Goal: Task Accomplishment & Management: Use online tool/utility

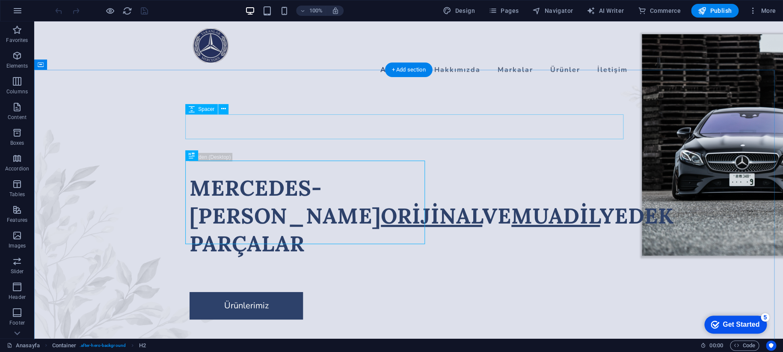
click at [452, 128] on div at bounding box center [409, 140] width 438 height 25
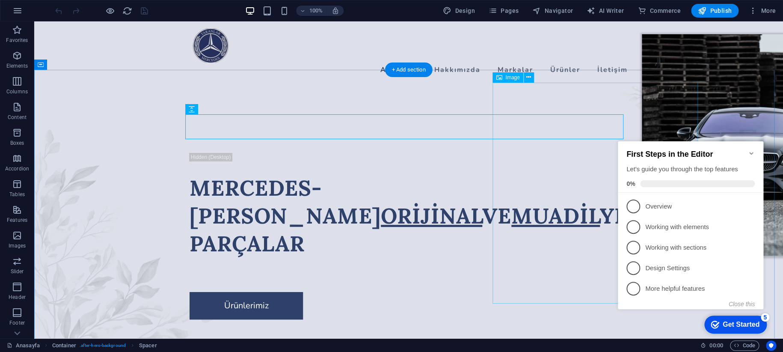
click at [642, 157] on figure at bounding box center [744, 144] width 205 height 221
select select "px"
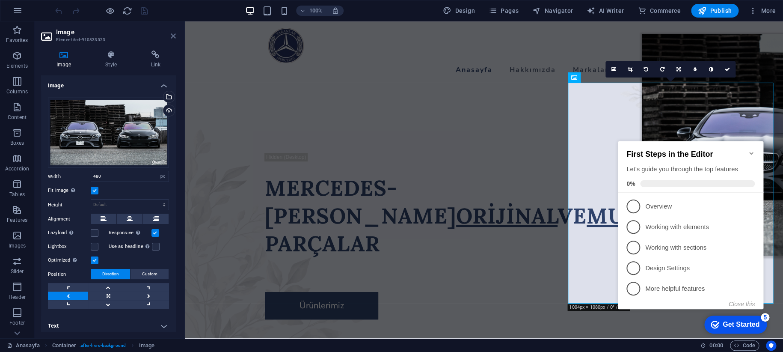
click at [172, 37] on icon at bounding box center [173, 36] width 5 height 7
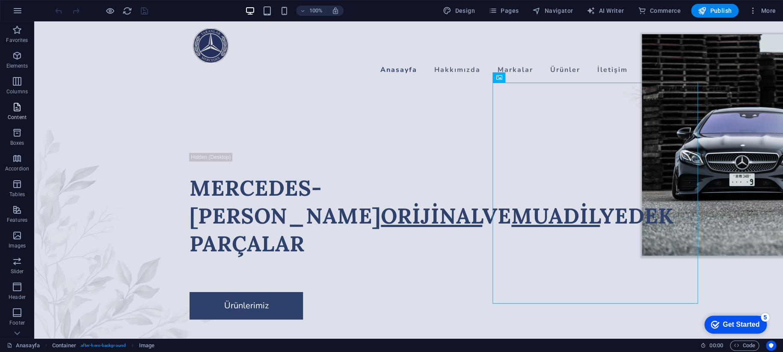
click at [16, 110] on icon "button" at bounding box center [17, 107] width 10 height 10
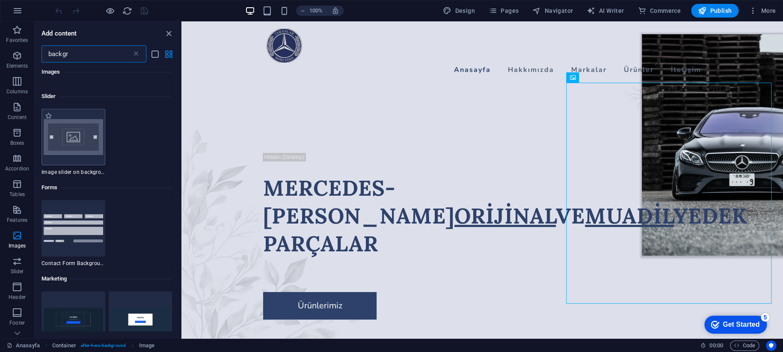
type input "backgr"
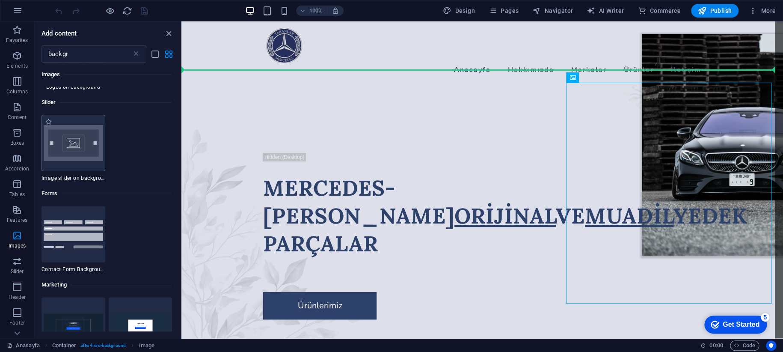
scroll to position [315, 0]
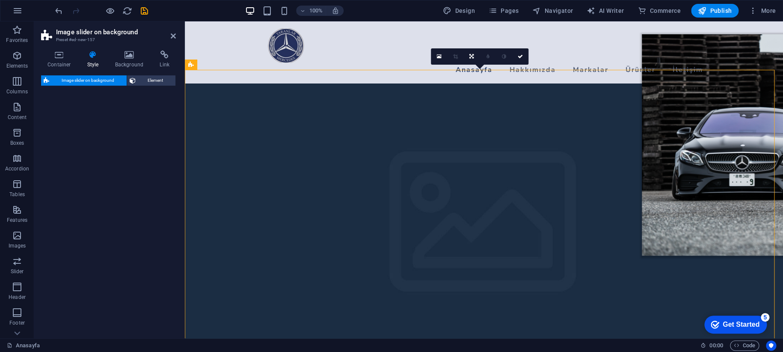
select select "rem"
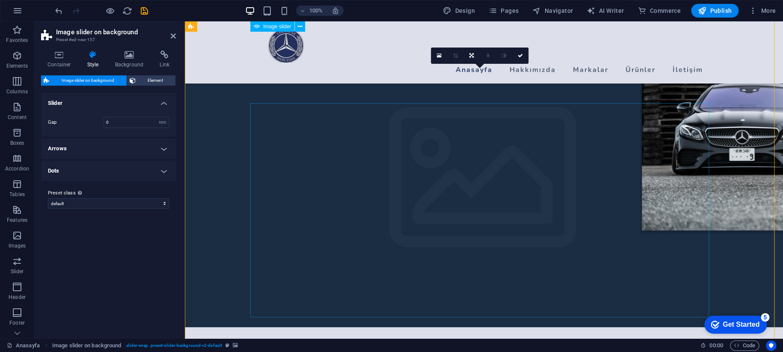
scroll to position [0, 0]
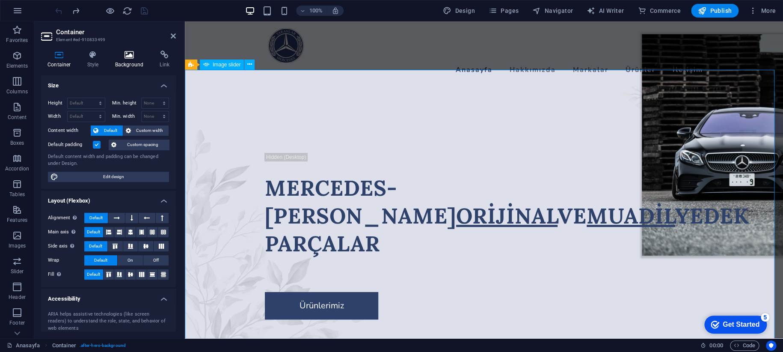
click at [131, 57] on icon at bounding box center [129, 54] width 41 height 9
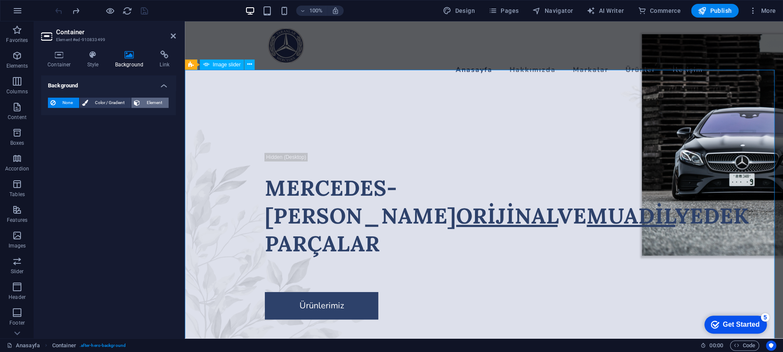
click at [148, 106] on span "Element" at bounding box center [154, 103] width 24 height 10
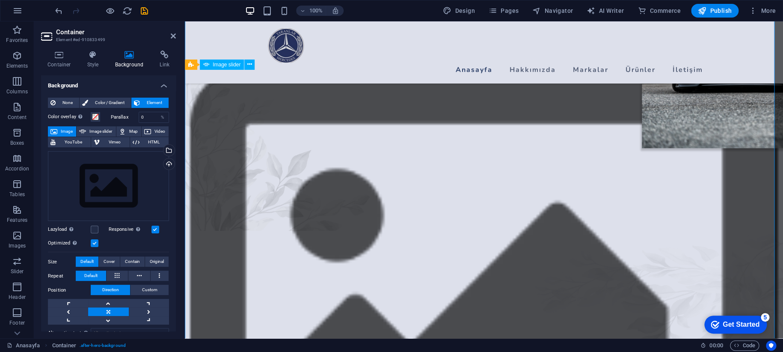
scroll to position [107, 0]
click at [172, 37] on icon at bounding box center [173, 36] width 5 height 7
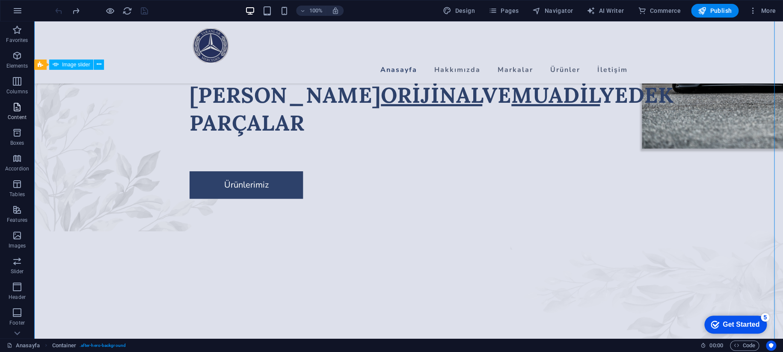
click at [13, 103] on icon "button" at bounding box center [17, 107] width 10 height 10
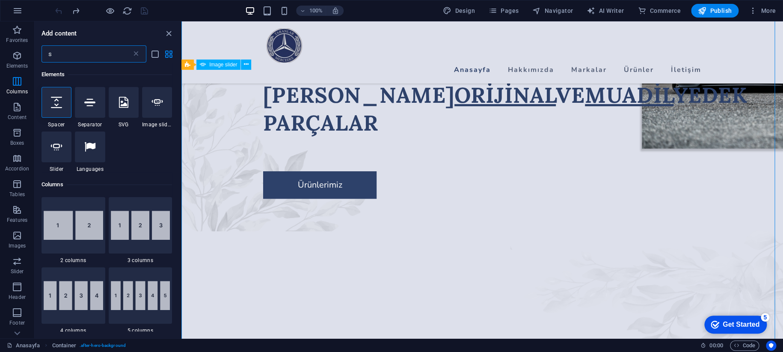
scroll to position [0, 0]
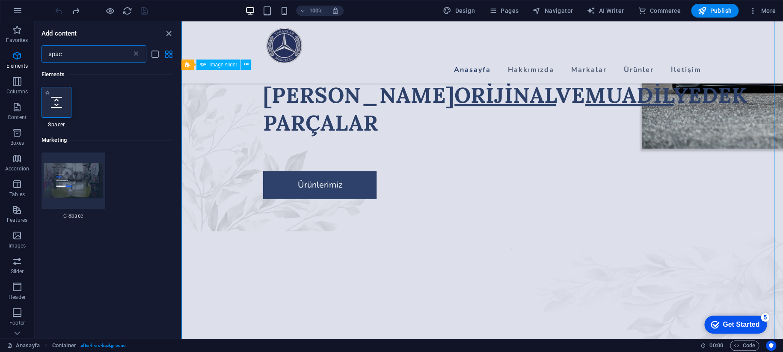
type input "spac"
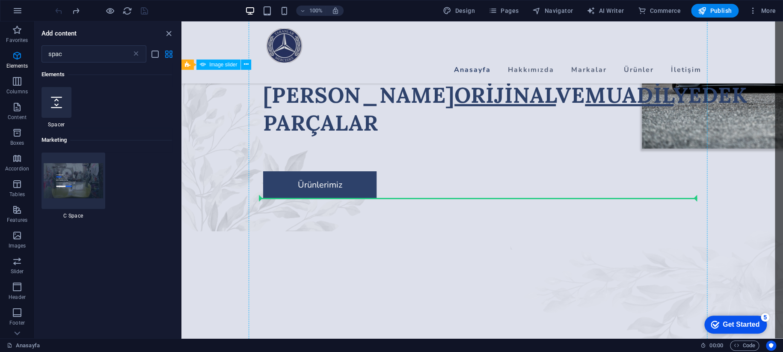
select select "px"
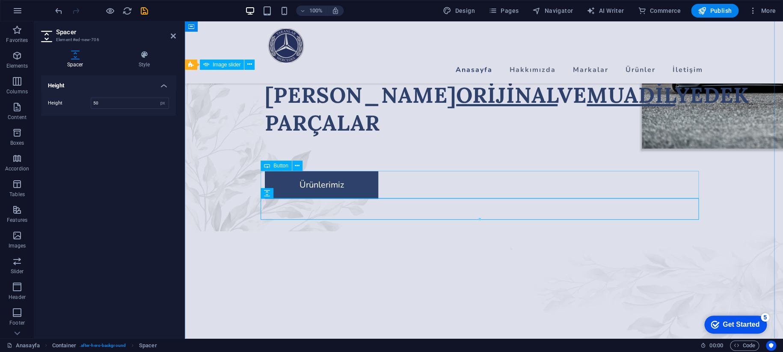
click at [418, 171] on div "Ürünlerimiz" at bounding box center [484, 184] width 438 height 27
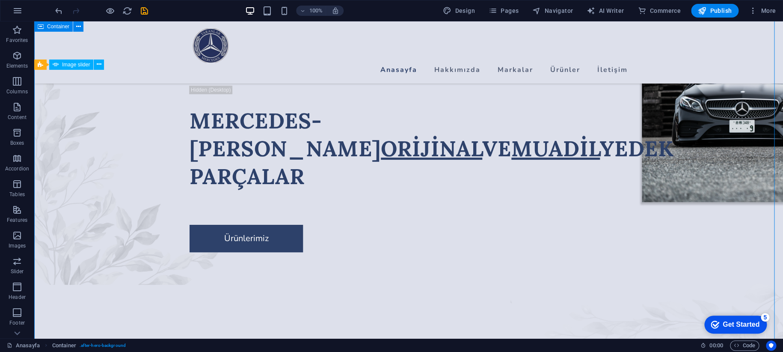
click at [303, 149] on div "MERCEDES-[PERSON_NAME] ORİJİNAL VE MUADİL YEDEK PARÇALAR" at bounding box center [409, 148] width 438 height 83
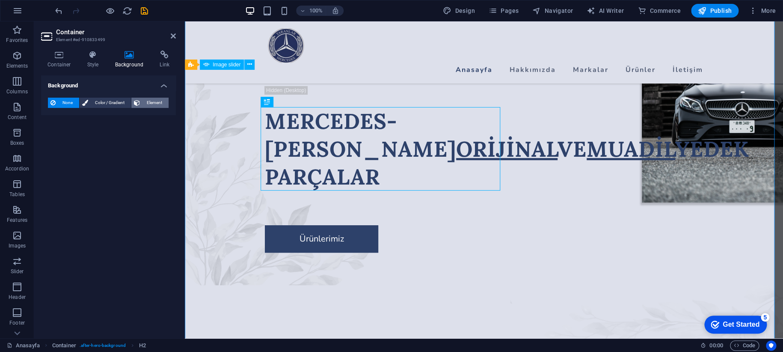
click at [144, 99] on span "Element" at bounding box center [154, 103] width 24 height 10
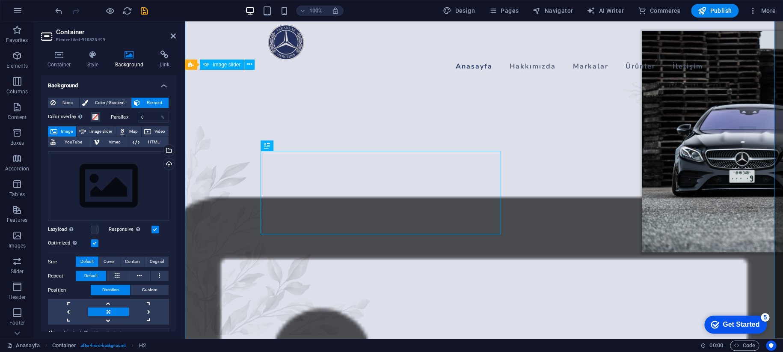
scroll to position [0, 0]
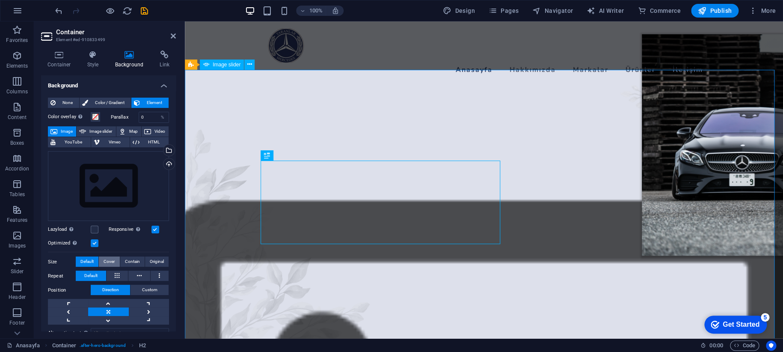
click at [111, 258] on span "Cover" at bounding box center [109, 261] width 11 height 10
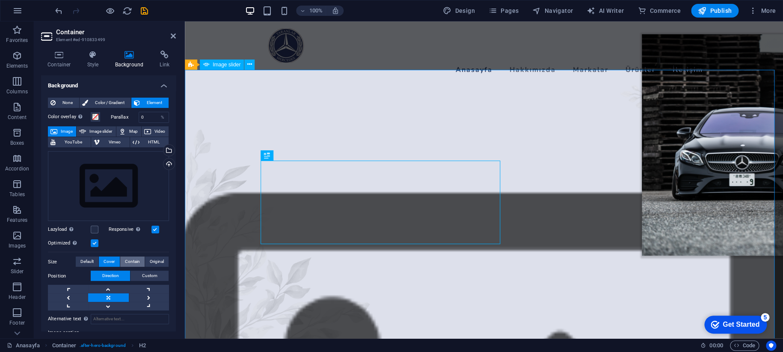
click at [130, 261] on span "Contain" at bounding box center [132, 261] width 15 height 10
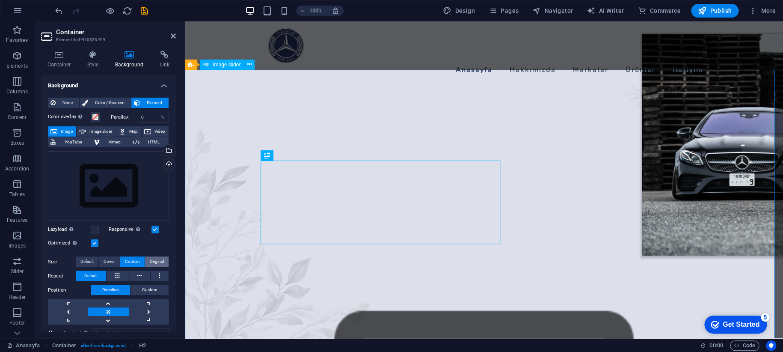
click at [151, 262] on span "Original" at bounding box center [157, 261] width 14 height 10
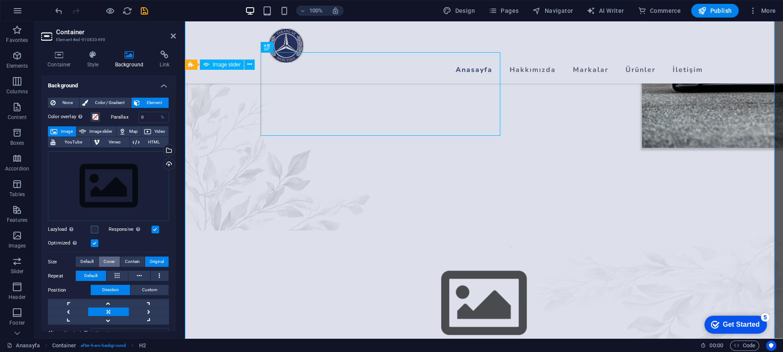
scroll to position [107, 0]
click at [84, 260] on span "Default" at bounding box center [86, 261] width 13 height 10
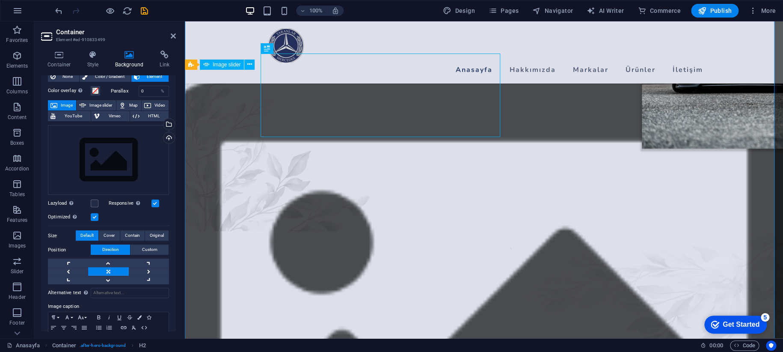
scroll to position [59, 0]
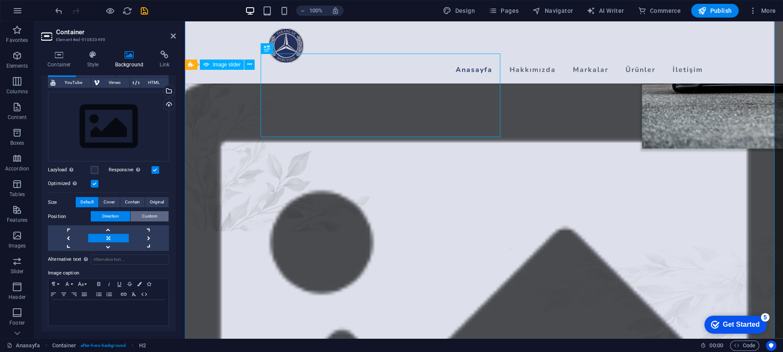
click at [145, 215] on span "Custom" at bounding box center [149, 216] width 15 height 10
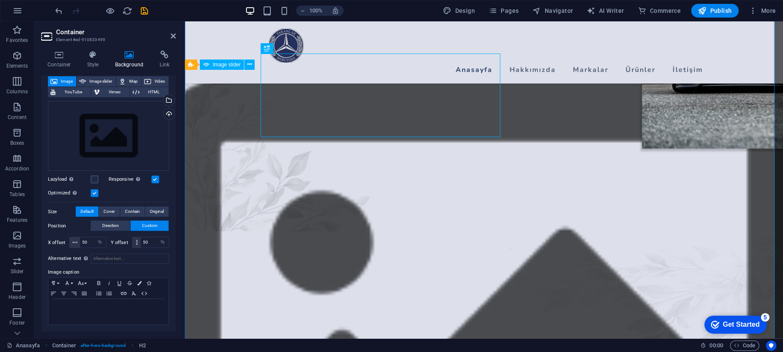
drag, startPoint x: 136, startPoint y: 241, endPoint x: 136, endPoint y: 225, distance: 15.4
click at [136, 225] on div "Position Direction Custom X offset 50 px rem % vh vw Y offset 50 px rem % vh vw" at bounding box center [108, 235] width 121 height 30
drag, startPoint x: 153, startPoint y: 237, endPoint x: 106, endPoint y: 239, distance: 47.5
click at [109, 238] on div "Y offset 50 px rem % vh vw" at bounding box center [139, 242] width 61 height 11
drag, startPoint x: 153, startPoint y: 244, endPoint x: 109, endPoint y: 244, distance: 44.1
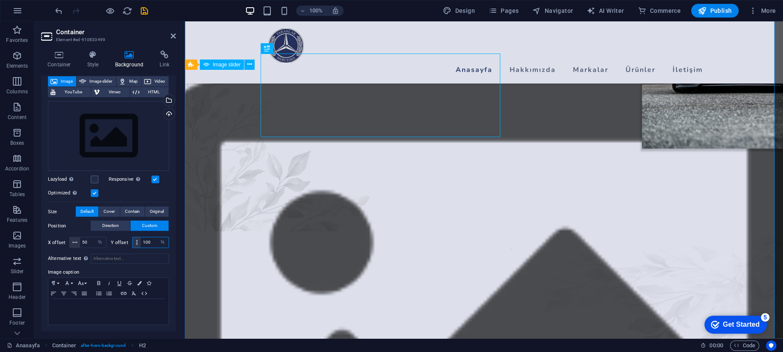
click at [111, 243] on div "Y offset 100 px rem % vh vw" at bounding box center [140, 242] width 59 height 11
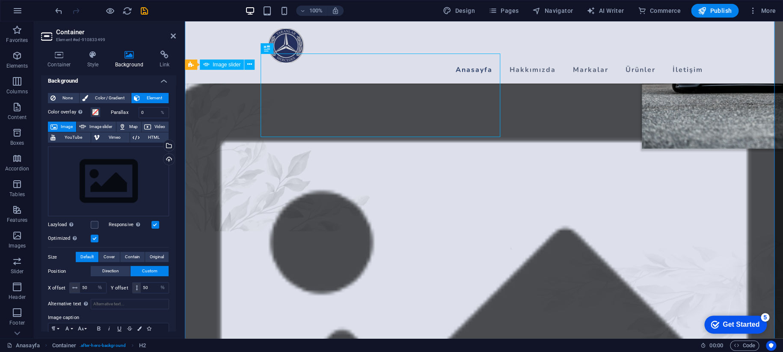
scroll to position [0, 0]
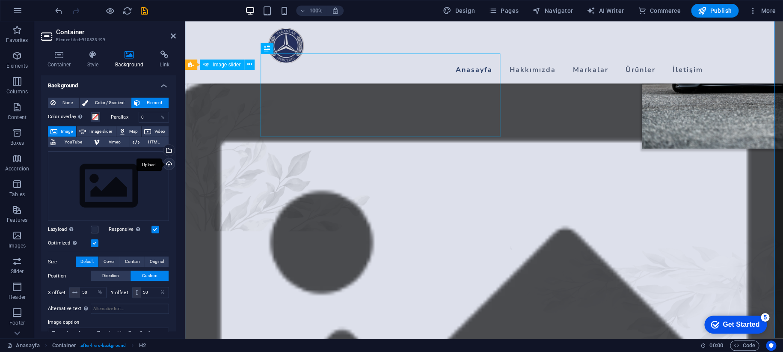
click at [167, 164] on div "Upload" at bounding box center [168, 164] width 13 height 13
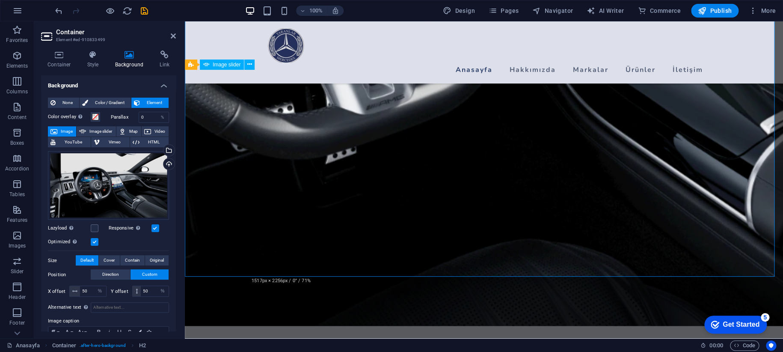
scroll to position [475, 0]
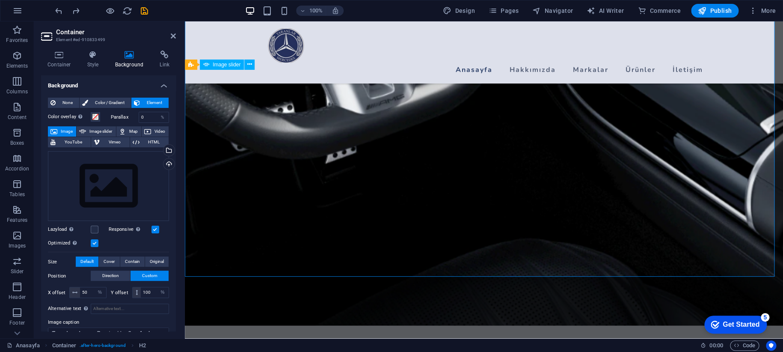
type input "50"
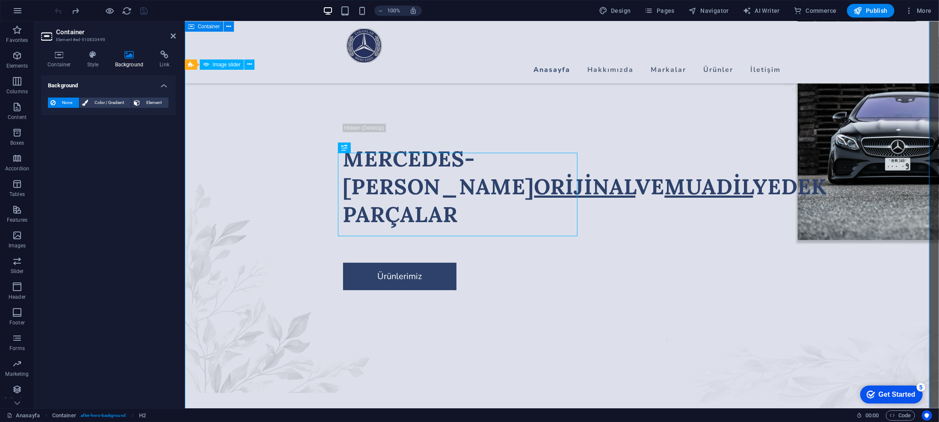
scroll to position [0, 0]
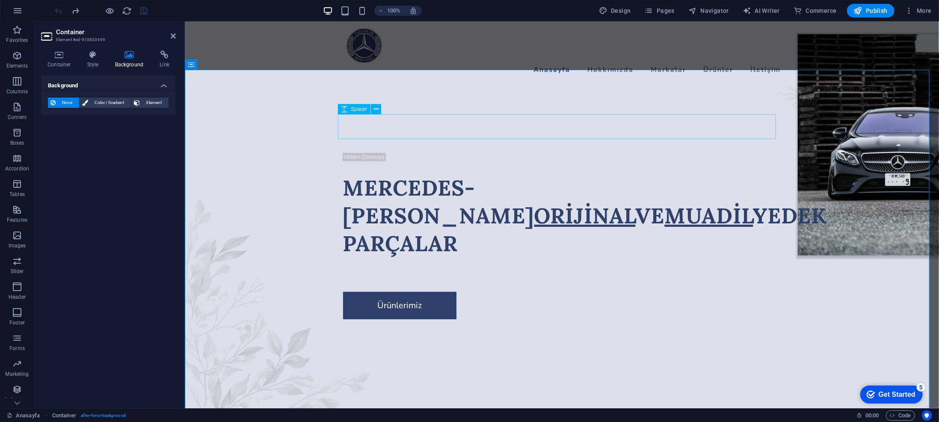
click at [449, 127] on div at bounding box center [562, 139] width 438 height 25
click at [448, 127] on div at bounding box center [562, 139] width 438 height 25
select select "px"
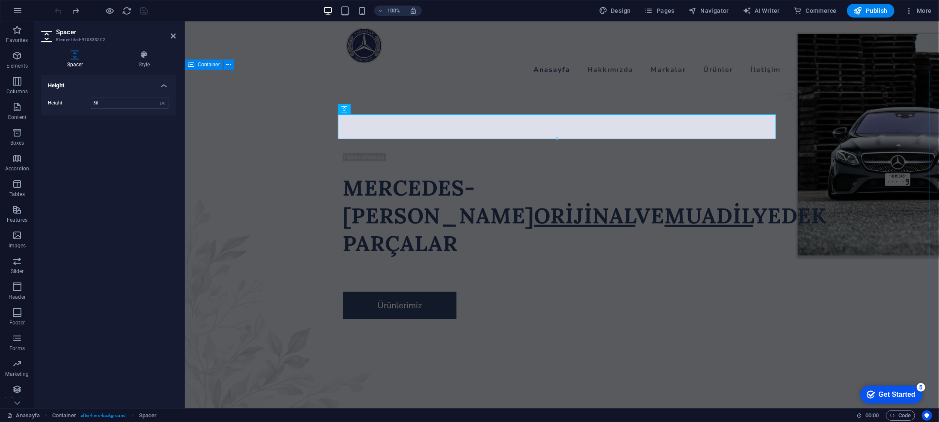
click at [437, 54] on div "Anasayfa Hakkımızda Markalar Ürünler İletişim Shop now" at bounding box center [561, 52] width 754 height 62
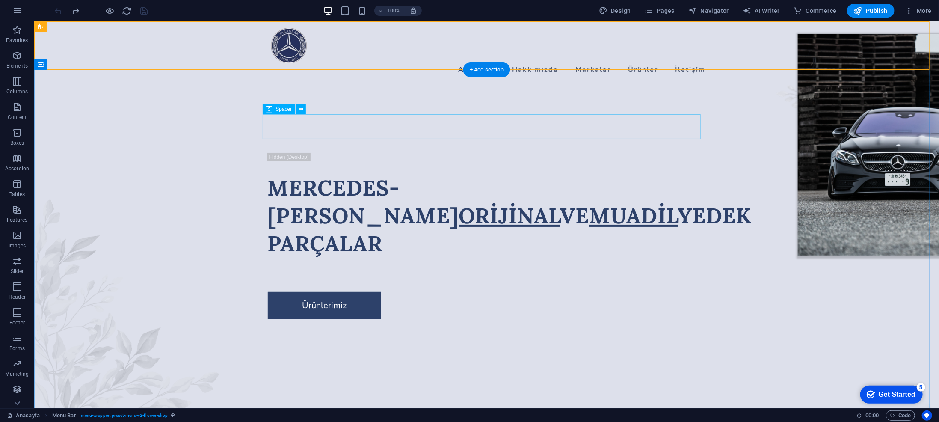
click at [356, 128] on div at bounding box center [486, 139] width 438 height 25
select select "px"
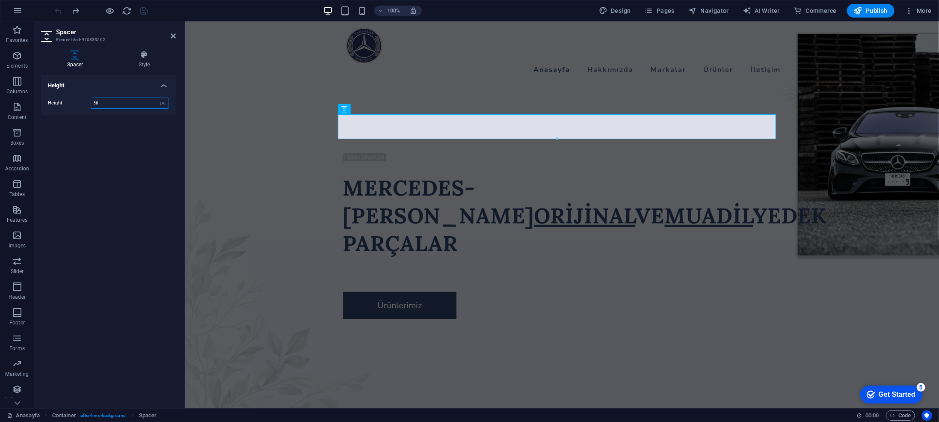
drag, startPoint x: 127, startPoint y: 107, endPoint x: 74, endPoint y: 104, distance: 53.1
click at [76, 104] on div "Height 58 px rem vh vw" at bounding box center [108, 103] width 121 height 11
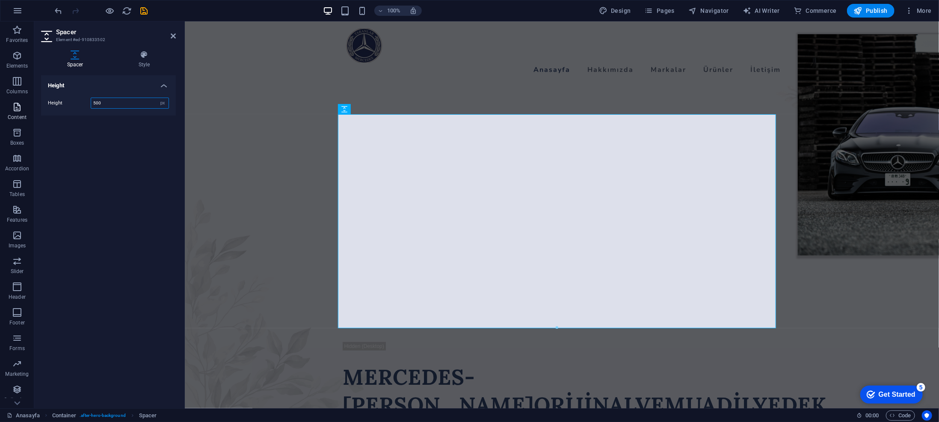
drag, startPoint x: 114, startPoint y: 99, endPoint x: 26, endPoint y: 104, distance: 88.7
click at [29, 104] on section "Favorites Elements Columns Content Boxes Accordion Tables Features Images Slide…" at bounding box center [469, 214] width 939 height 387
type input "50"
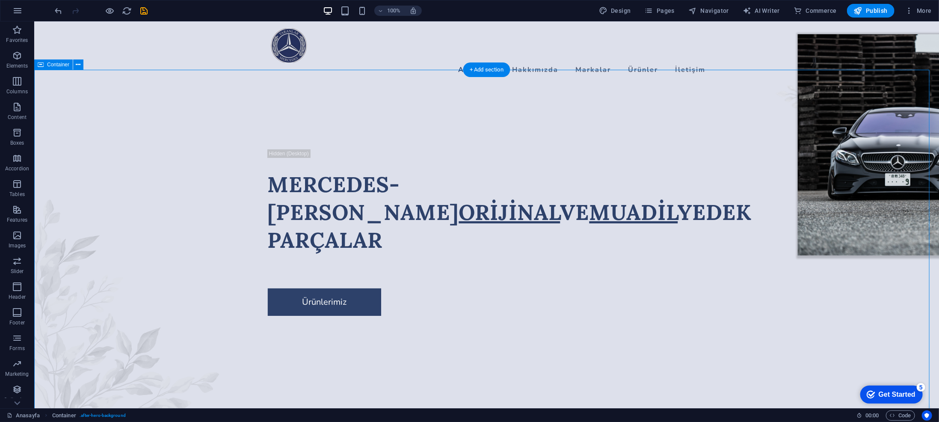
click at [782, 195] on figure at bounding box center [899, 144] width 205 height 221
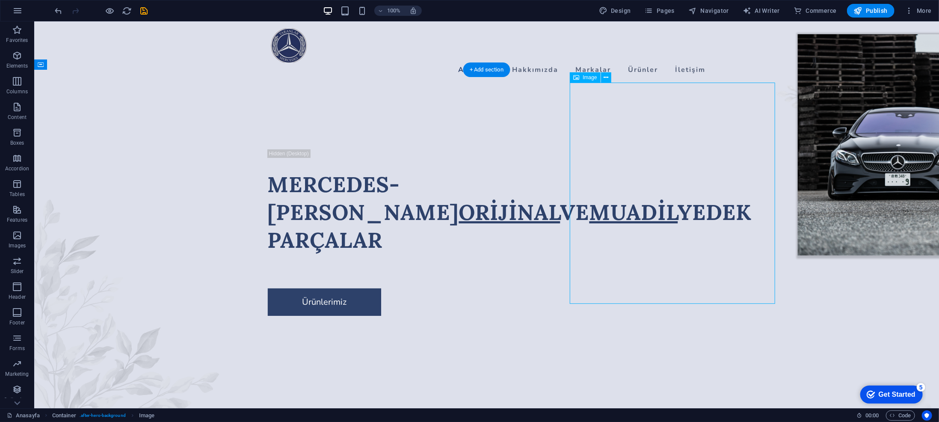
click at [782, 195] on figure at bounding box center [899, 144] width 205 height 221
select select "px"
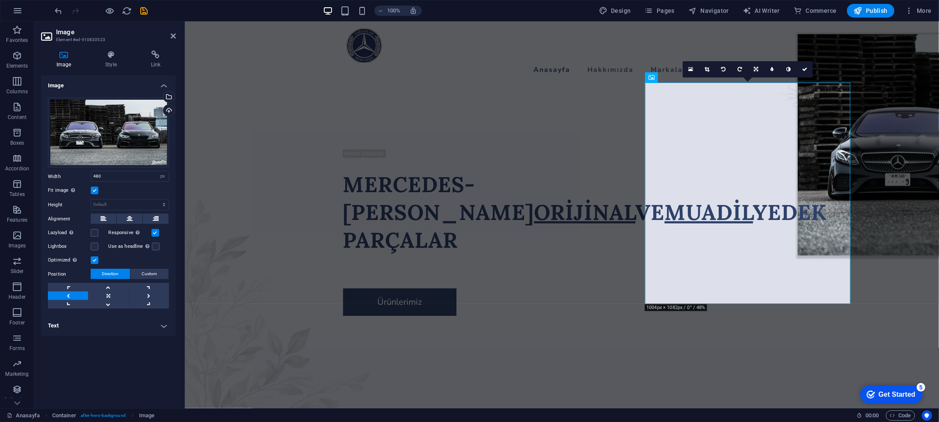
drag, startPoint x: 163, startPoint y: 282, endPoint x: 143, endPoint y: 364, distance: 84.0
drag, startPoint x: 143, startPoint y: 364, endPoint x: 117, endPoint y: 360, distance: 26.0
click at [117, 351] on div "Image Drag files here, click to choose files or select files from Files or our …" at bounding box center [108, 238] width 135 height 326
